Goal: Transaction & Acquisition: Purchase product/service

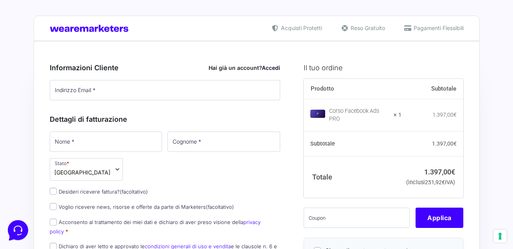
click at [268, 70] on link "Accedi" at bounding box center [271, 68] width 18 height 7
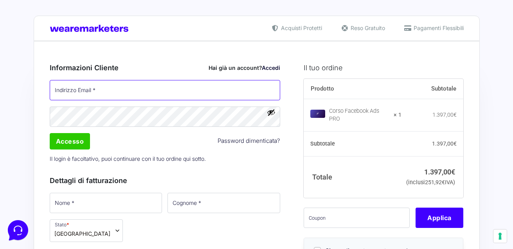
scroll to position [86, 0]
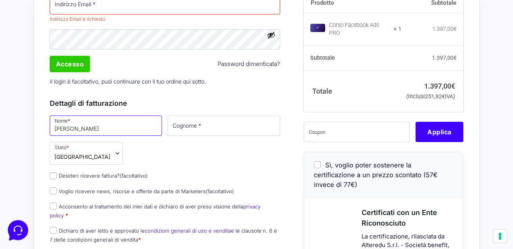
type input "Raffaele"
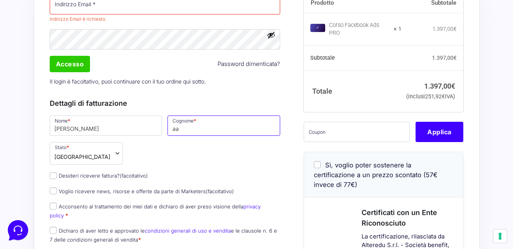
type input "a"
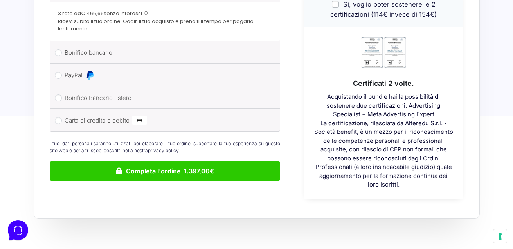
scroll to position [352, 0]
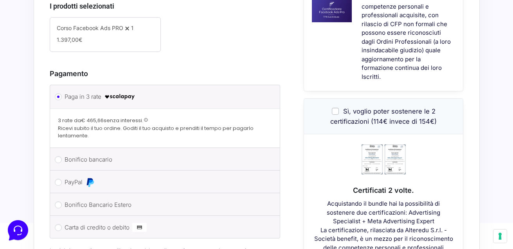
type input "Tammaro"
click at [335, 108] on input "Sì, voglio poter sostenere le 2 certificazioni (114€ invece di 154€)" at bounding box center [335, 111] width 7 height 7
checkbox input "true"
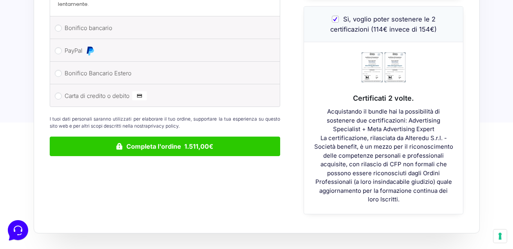
scroll to position [450, 0]
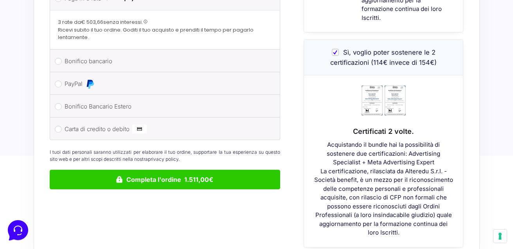
click at [59, 81] on input "PayPal" at bounding box center [58, 84] width 7 height 7
radio input "true"
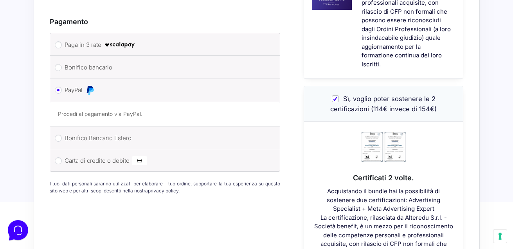
scroll to position [361, 0]
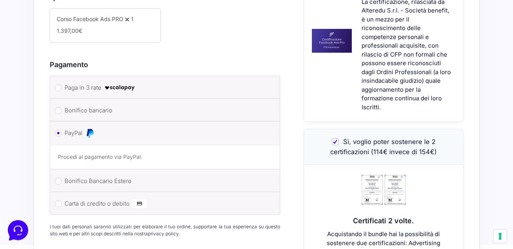
click at [59, 84] on input "Paga in 3 rate" at bounding box center [58, 87] width 7 height 7
radio input "true"
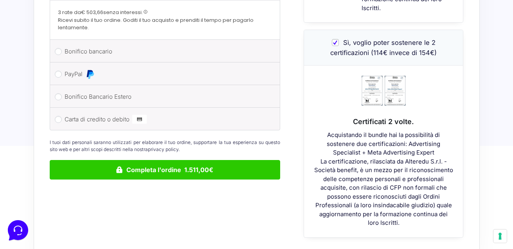
scroll to position [520, 0]
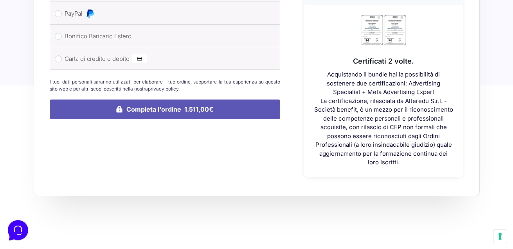
click at [161, 102] on button "Completa l'ordine 1.511,00€" at bounding box center [165, 110] width 231 height 20
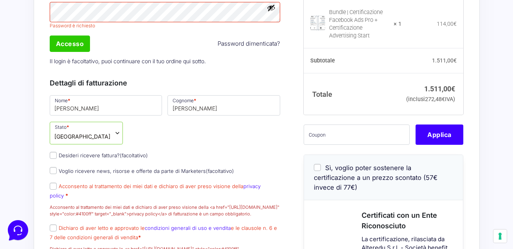
scroll to position [201, 0]
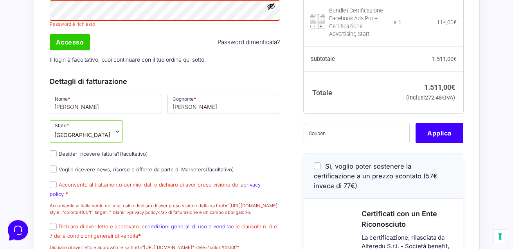
drag, startPoint x: 54, startPoint y: 191, endPoint x: 52, endPoint y: 216, distance: 25.1
click at [54, 188] on input "Acconsento al trattamento dei miei dati e dichiaro di aver preso visione della …" at bounding box center [53, 184] width 7 height 7
checkbox input "true"
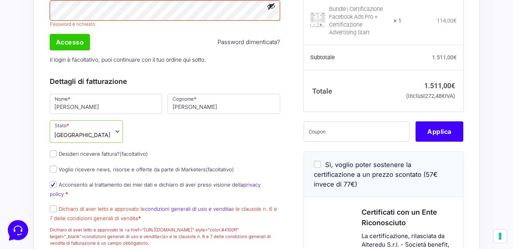
click at [51, 208] on input "Dichiaro di aver letto e approvato le condizioni generali di uso e vendita e le…" at bounding box center [53, 209] width 7 height 7
checkbox input "true"
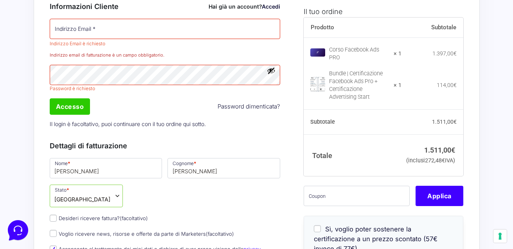
scroll to position [541, 0]
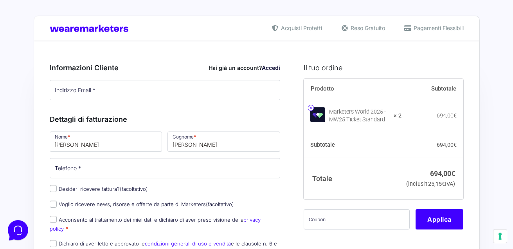
click at [310, 109] on link at bounding box center [311, 108] width 6 height 6
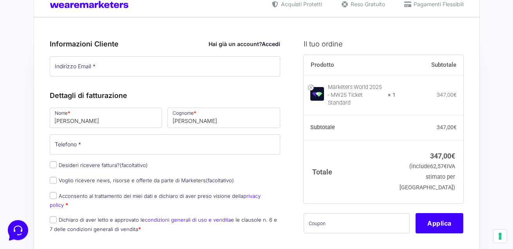
scroll to position [24, 0]
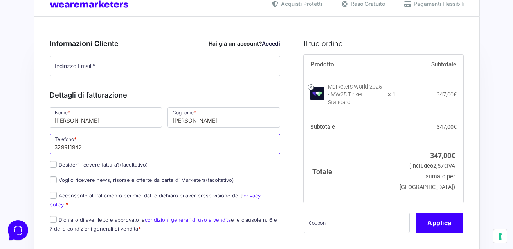
type input "3299119420"
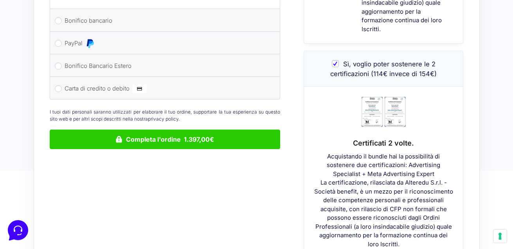
scroll to position [410, 0]
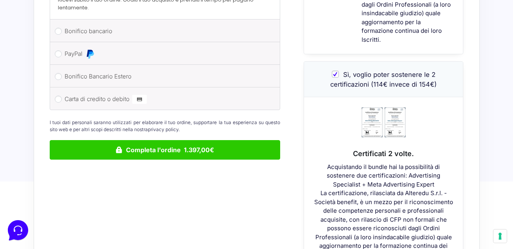
click at [57, 50] on input "PayPal" at bounding box center [58, 53] width 7 height 7
radio input "true"
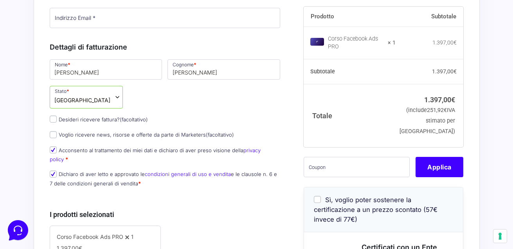
scroll to position [82, 0]
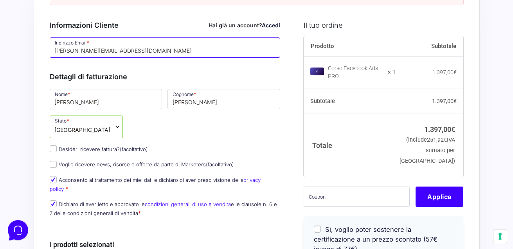
type input "raffaele.tammaro2@gmail.com"
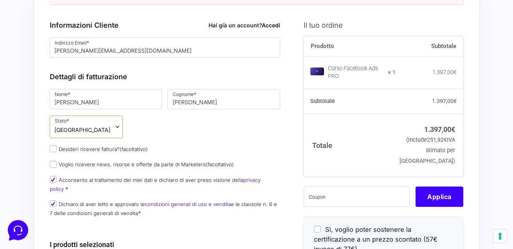
click at [207, 128] on div "Nome * Raffaele Cognome * Tammaro Stato * Seleziona un paese / una regione… Afg…" at bounding box center [165, 155] width 236 height 135
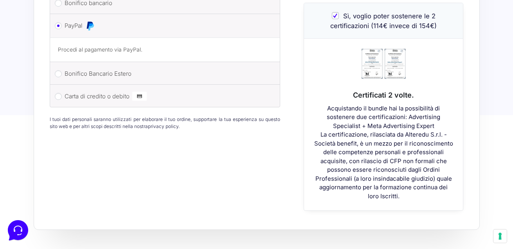
scroll to position [387, 0]
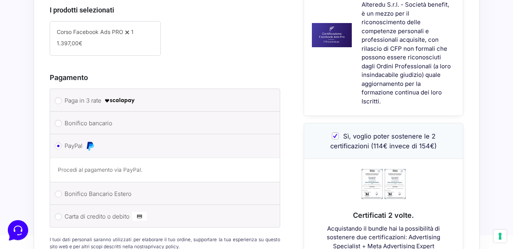
click at [337, 133] on input "Sì, voglio poter sostenere le 2 certificazioni (114€ invece di 154€)" at bounding box center [335, 136] width 7 height 7
checkbox input "false"
click at [337, 133] on input "Sì, voglio poter sostenere le 2 certificazioni (114€ invece di 154€)" at bounding box center [335, 136] width 7 height 7
checkbox input "true"
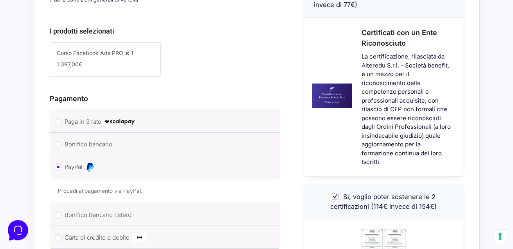
scroll to position [474, 0]
